Goal: Task Accomplishment & Management: Use online tool/utility

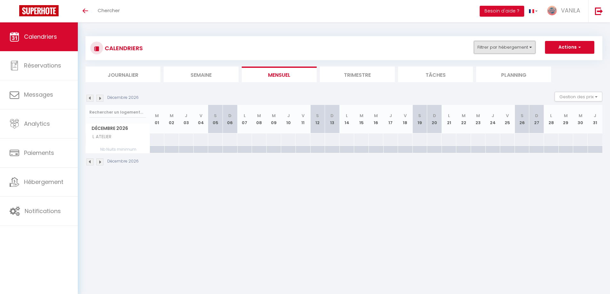
click at [479, 52] on button "Filtrer par hébergement" at bounding box center [504, 47] width 61 height 13
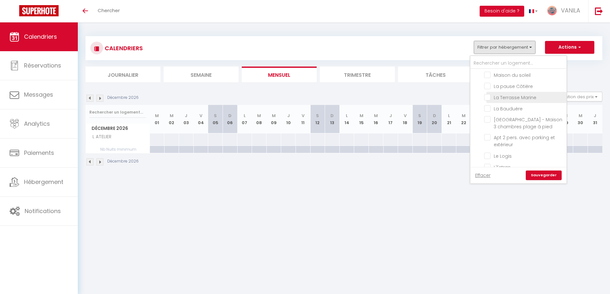
scroll to position [186, 0]
click at [489, 111] on input "[GEOGRAPHIC_DATA] - Maison 3 chambres plage à pied" at bounding box center [524, 110] width 80 height 6
checkbox input "true"
checkbox input "false"
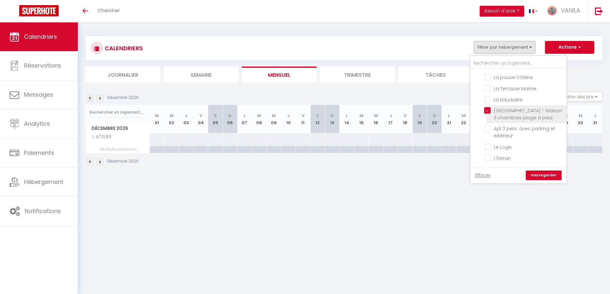
checkbox input "false"
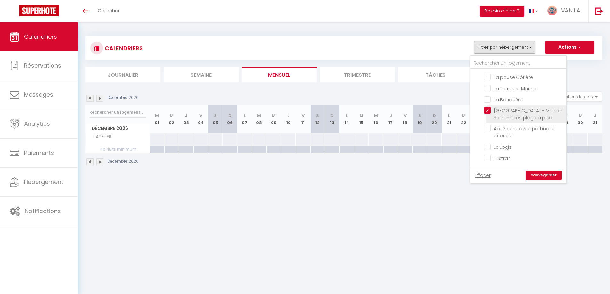
checkbox input "false"
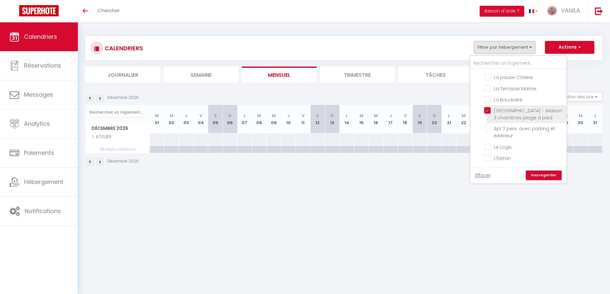
checkbox input "false"
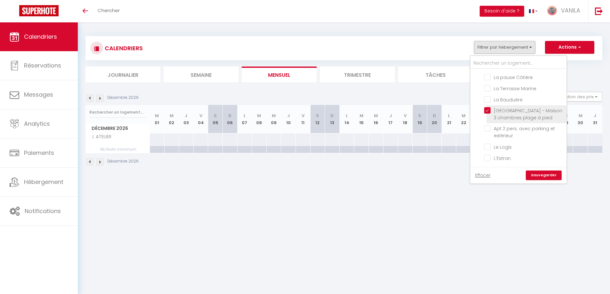
checkbox input "false"
click at [541, 176] on link "Sauvegarder" at bounding box center [544, 176] width 36 height 10
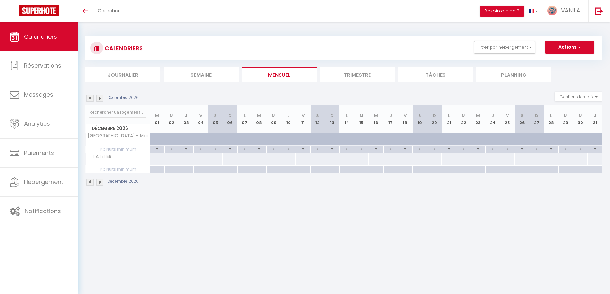
click at [87, 97] on img at bounding box center [89, 98] width 7 height 7
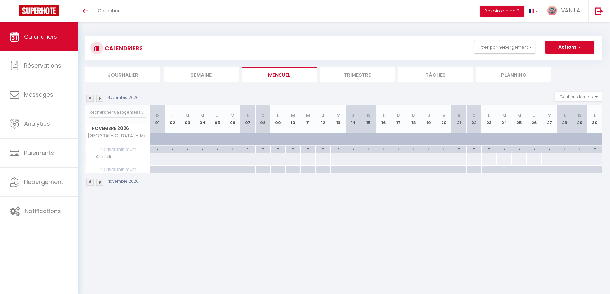
click at [87, 97] on img at bounding box center [89, 98] width 7 height 7
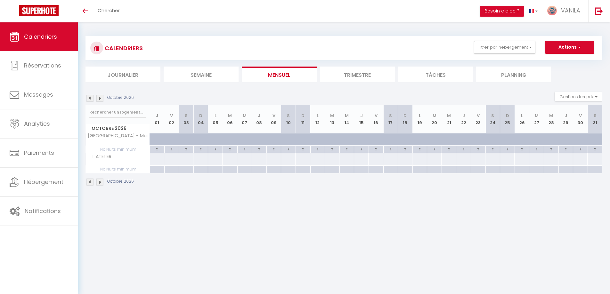
click at [90, 97] on img at bounding box center [89, 98] width 7 height 7
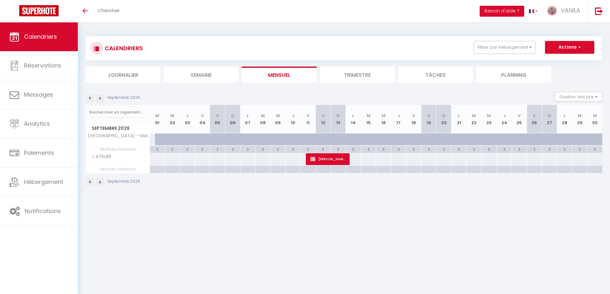
click at [90, 97] on img at bounding box center [89, 98] width 7 height 7
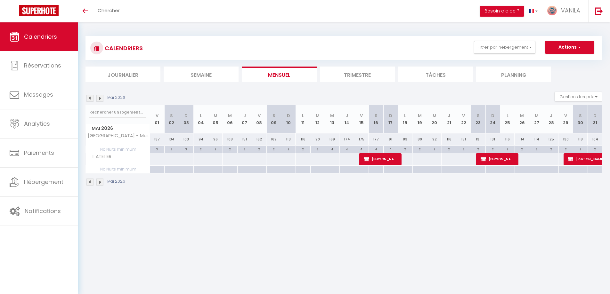
click at [90, 97] on img at bounding box center [89, 98] width 7 height 7
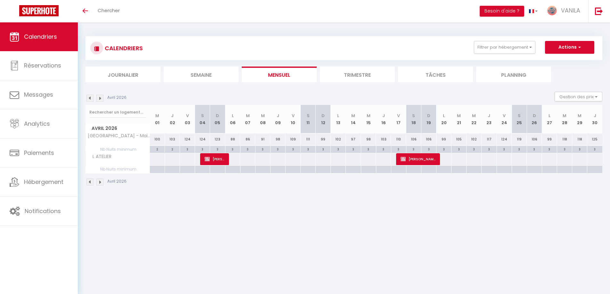
click at [90, 97] on img at bounding box center [89, 98] width 7 height 7
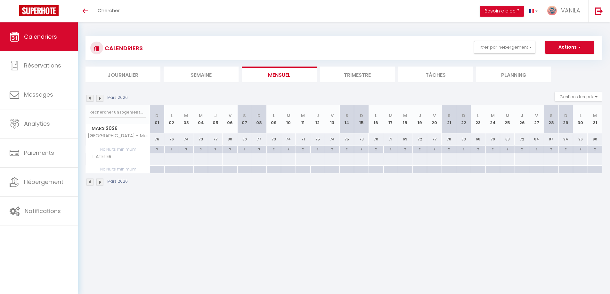
click at [90, 97] on img at bounding box center [89, 98] width 7 height 7
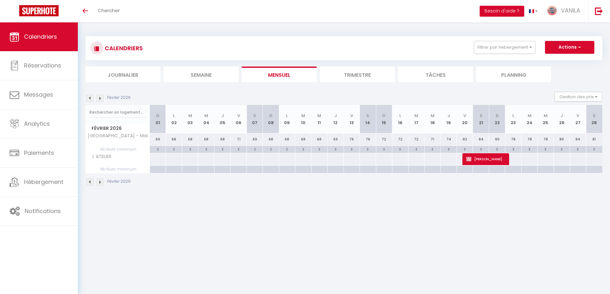
click at [90, 97] on img at bounding box center [89, 98] width 7 height 7
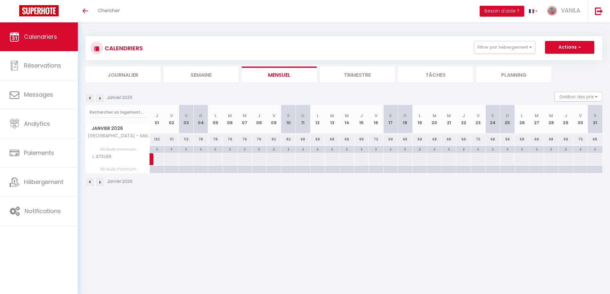
click at [90, 97] on img at bounding box center [89, 98] width 7 height 7
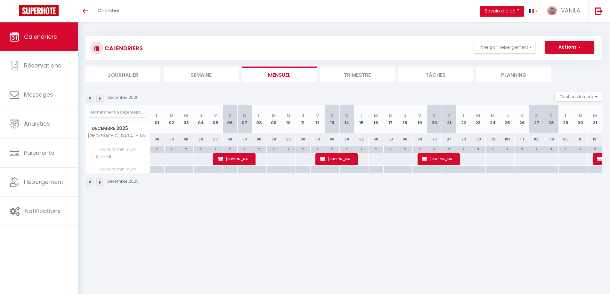
click at [90, 97] on img at bounding box center [89, 98] width 7 height 7
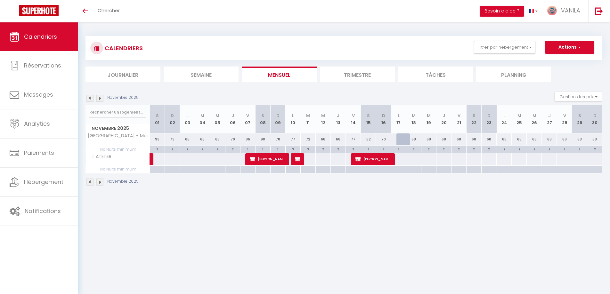
click at [90, 97] on img at bounding box center [89, 98] width 7 height 7
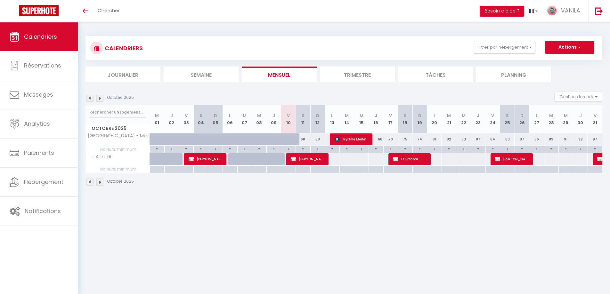
click at [101, 99] on img at bounding box center [99, 98] width 7 height 7
